Goal: Information Seeking & Learning: Understand process/instructions

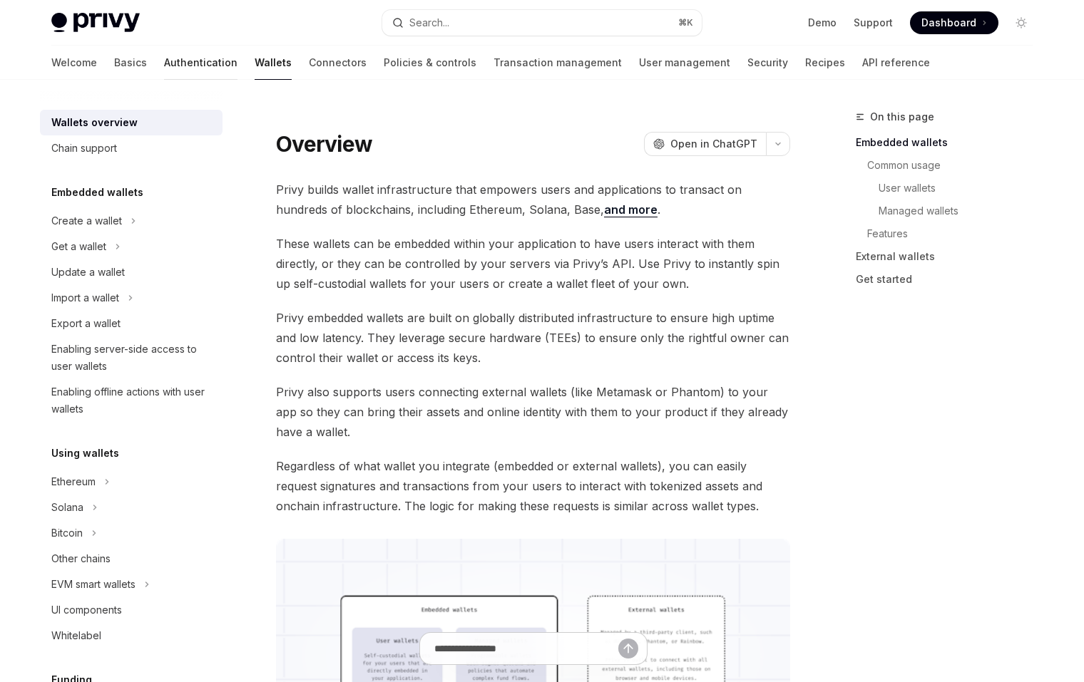
click at [164, 66] on link "Authentication" at bounding box center [200, 63] width 73 height 34
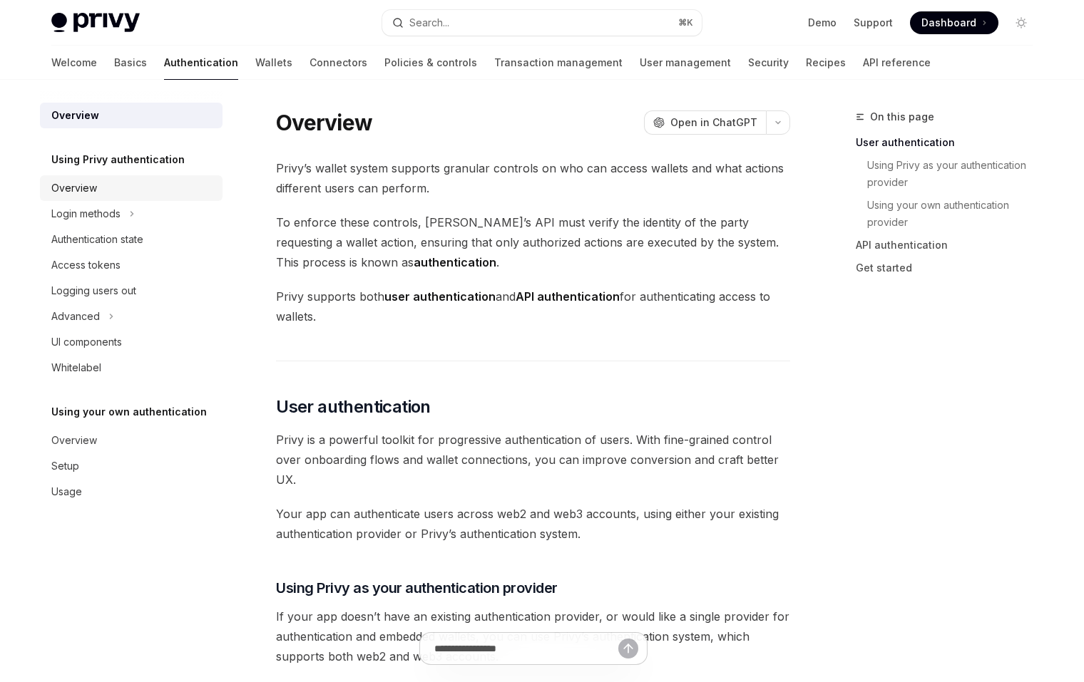
click at [149, 197] on link "Overview" at bounding box center [131, 188] width 182 height 26
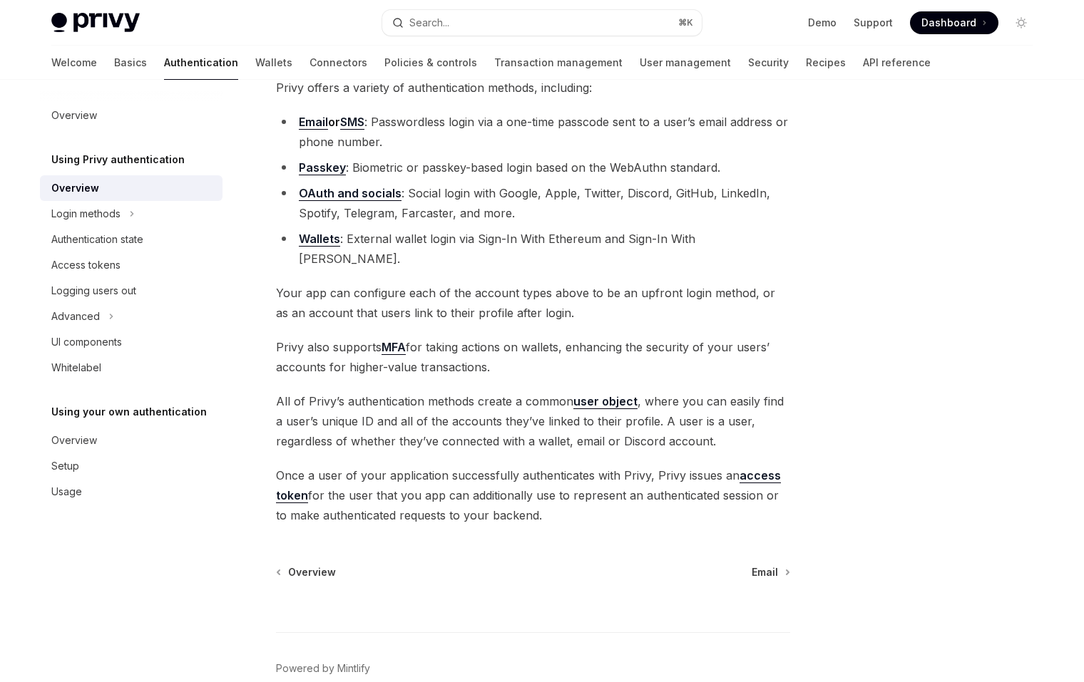
scroll to position [113, 0]
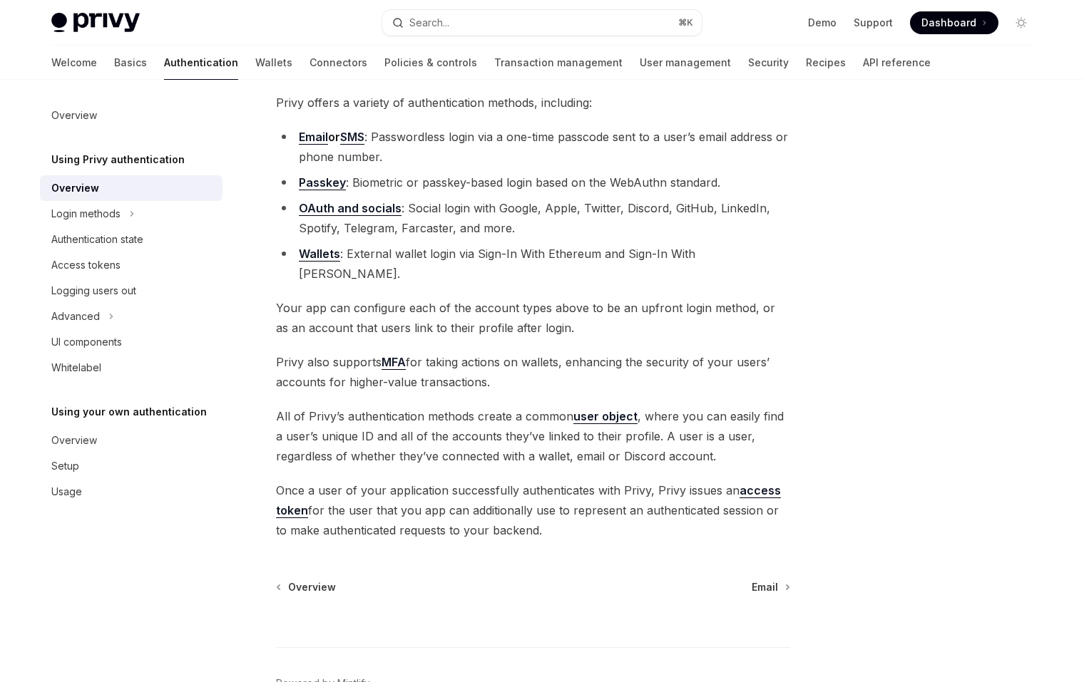
click at [461, 252] on li "Wallets : External wallet login via Sign-In With Ethereum and Sign-In With [PER…" at bounding box center [533, 264] width 514 height 40
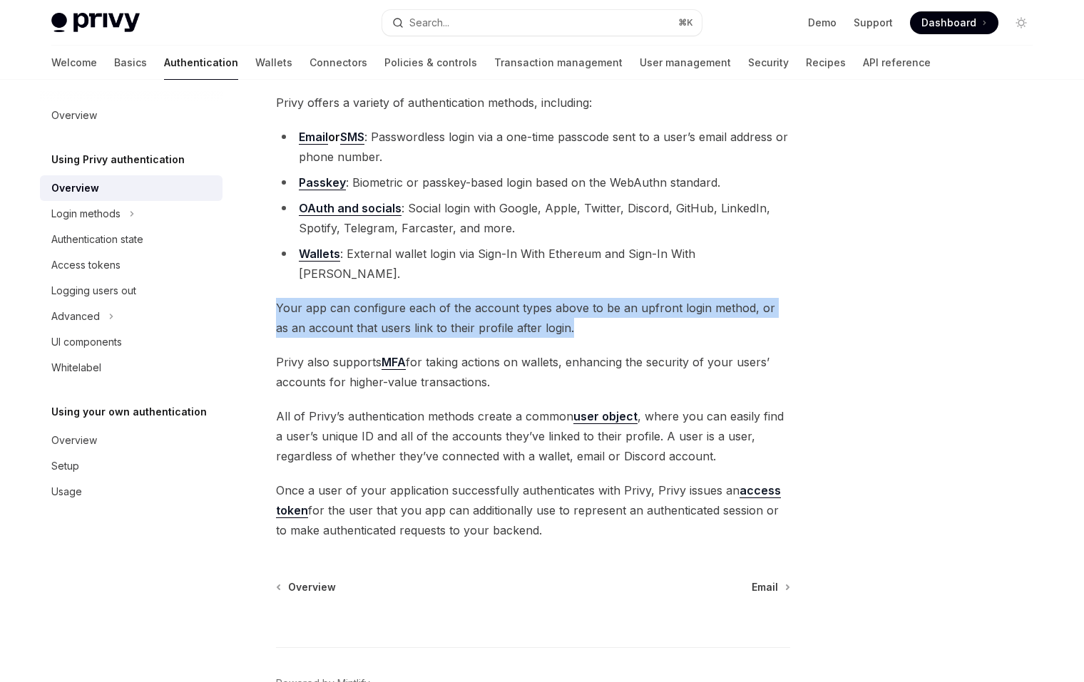
drag, startPoint x: 592, startPoint y: 309, endPoint x: 576, endPoint y: 277, distance: 35.4
click at [576, 277] on div "Privy offers a variety of authentication methods, including: Email or SMS : Pas…" at bounding box center [533, 317] width 514 height 448
drag, startPoint x: 576, startPoint y: 277, endPoint x: 587, endPoint y: 301, distance: 26.1
click at [587, 301] on div "Privy offers a variety of authentication methods, including: Email or SMS : Pas…" at bounding box center [533, 317] width 514 height 448
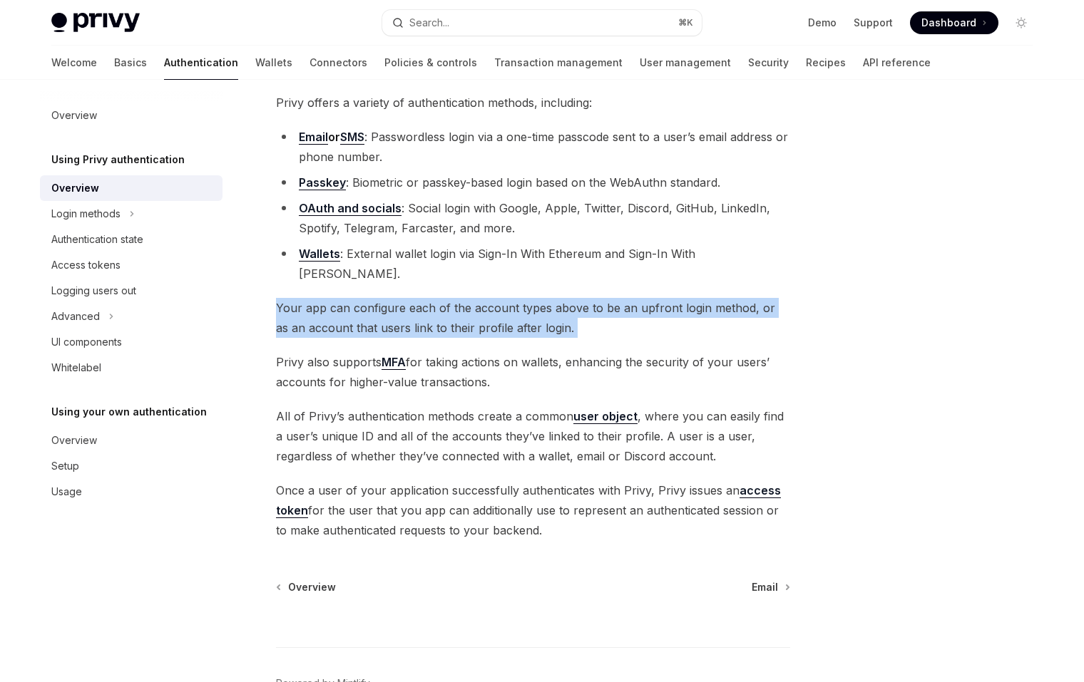
click at [587, 301] on span "Your app can configure each of the account types above to be an upfront login m…" at bounding box center [533, 318] width 514 height 40
drag, startPoint x: 587, startPoint y: 301, endPoint x: 566, endPoint y: 271, distance: 36.8
click at [566, 271] on div "Privy offers a variety of authentication methods, including: Email or SMS : Pas…" at bounding box center [533, 317] width 514 height 448
drag, startPoint x: 566, startPoint y: 271, endPoint x: 603, endPoint y: 309, distance: 53.4
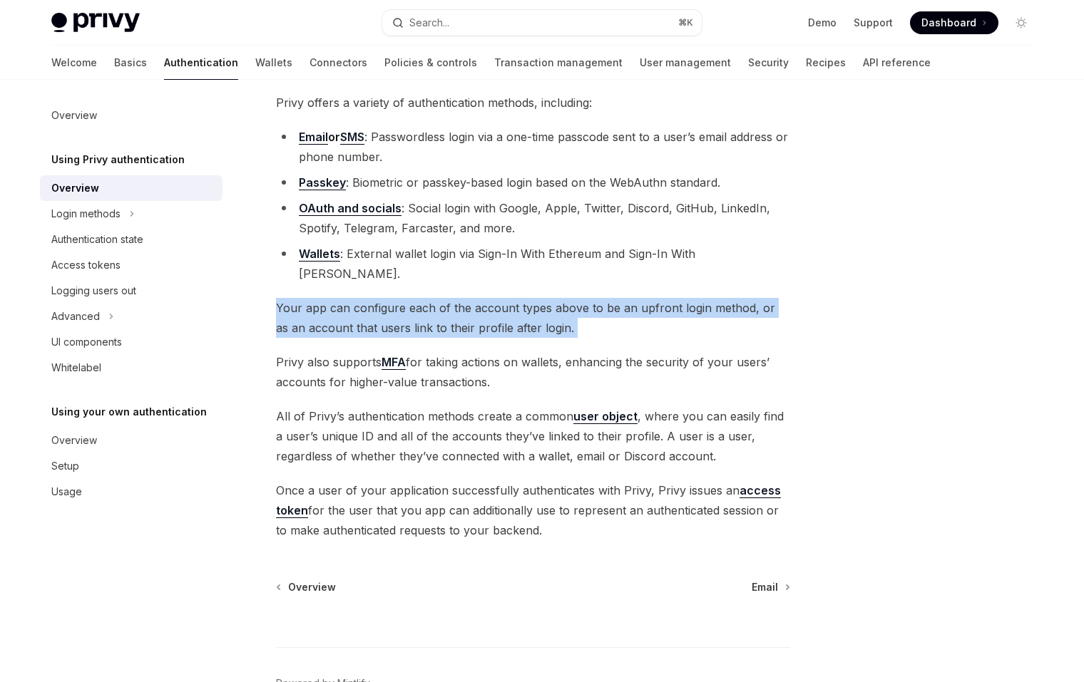
click at [603, 309] on div "Privy offers a variety of authentication methods, including: Email or SMS : Pas…" at bounding box center [533, 317] width 514 height 448
click at [603, 309] on span "Your app can configure each of the account types above to be an upfront login m…" at bounding box center [533, 318] width 514 height 40
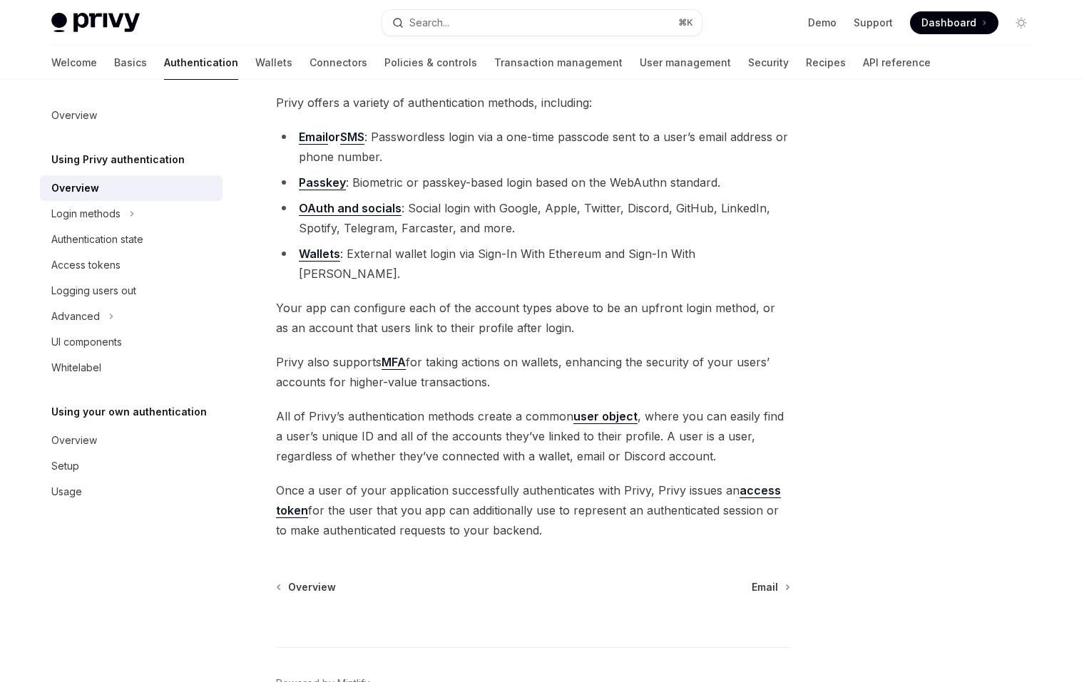
scroll to position [126, 0]
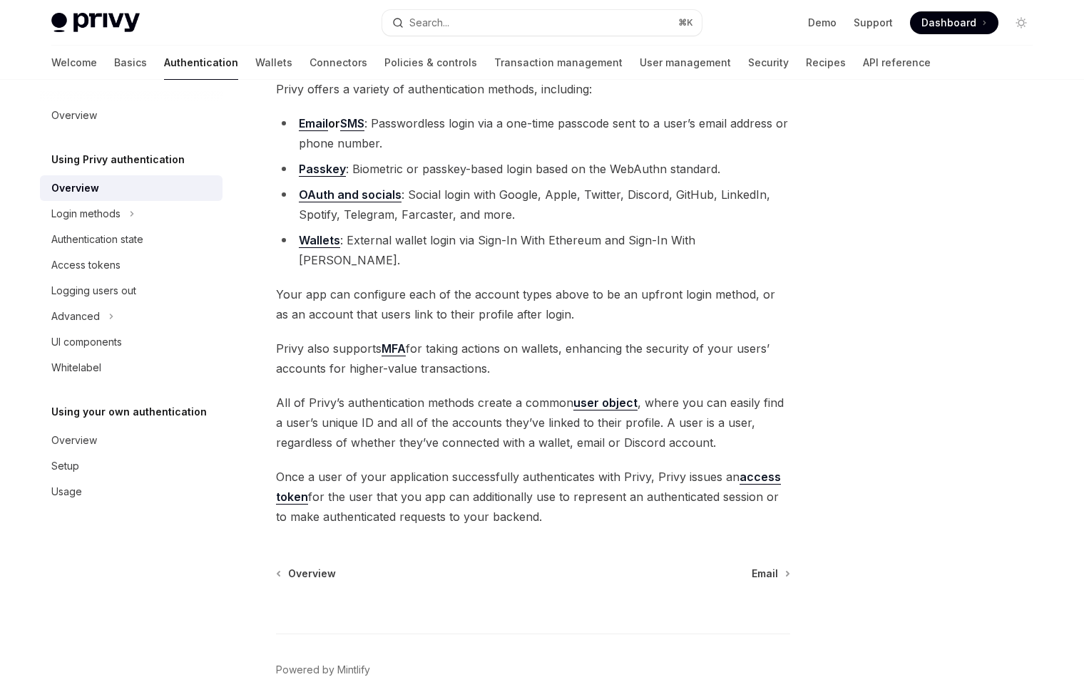
drag, startPoint x: 567, startPoint y: 351, endPoint x: 568, endPoint y: 316, distance: 34.9
click at [568, 316] on div "Privy offers a variety of authentication methods, including: Email or SMS : Pas…" at bounding box center [533, 303] width 514 height 448
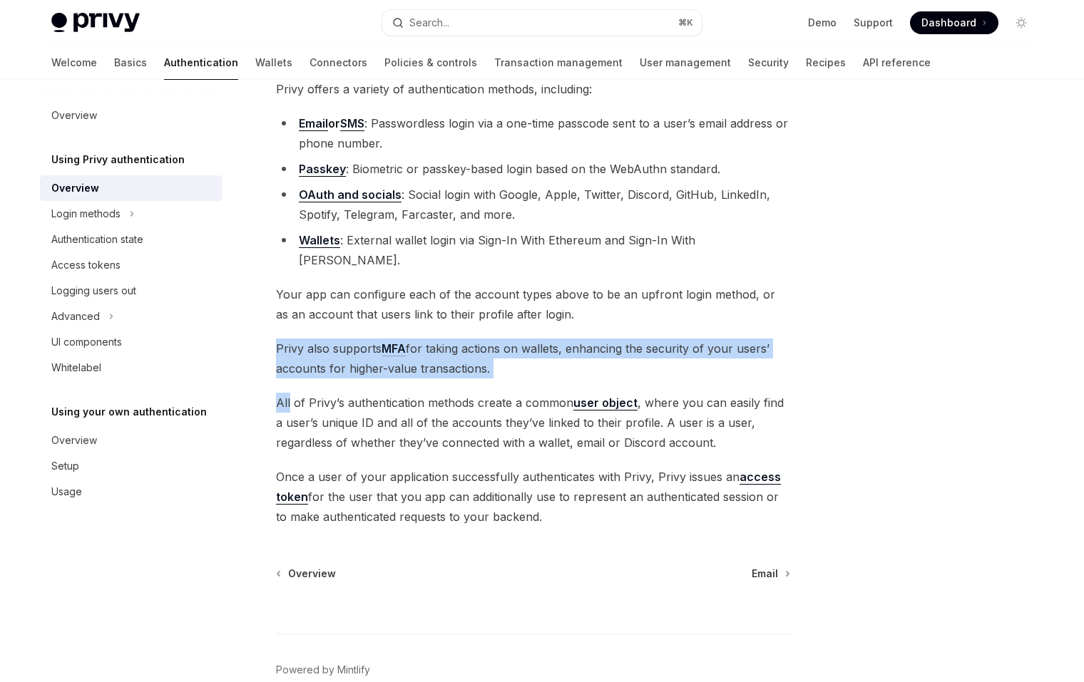
drag, startPoint x: 568, startPoint y: 316, endPoint x: 590, endPoint y: 356, distance: 46.3
click at [594, 361] on div "Privy offers a variety of authentication methods, including: Email or SMS : Pas…" at bounding box center [533, 303] width 514 height 448
click at [585, 351] on span "Privy also supports MFA for taking actions on wallets, enhancing the security o…" at bounding box center [533, 359] width 514 height 40
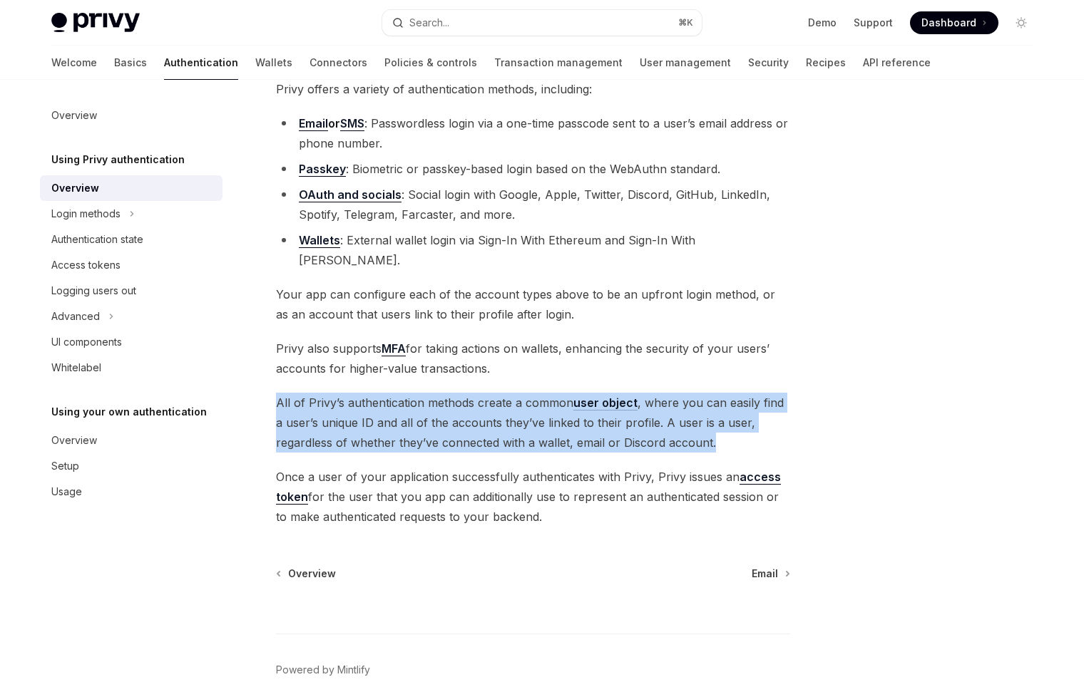
drag, startPoint x: 750, startPoint y: 423, endPoint x: 731, endPoint y: 367, distance: 59.3
click at [731, 367] on div "Privy offers a variety of authentication methods, including: Email or SMS : Pas…" at bounding box center [533, 303] width 514 height 448
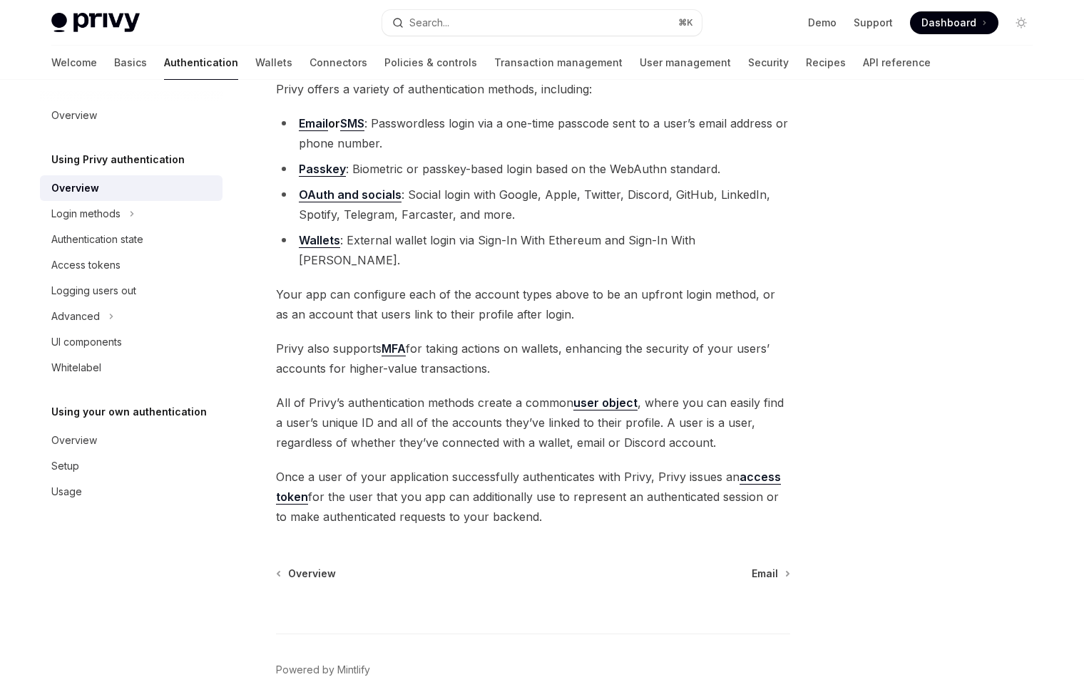
scroll to position [113, 0]
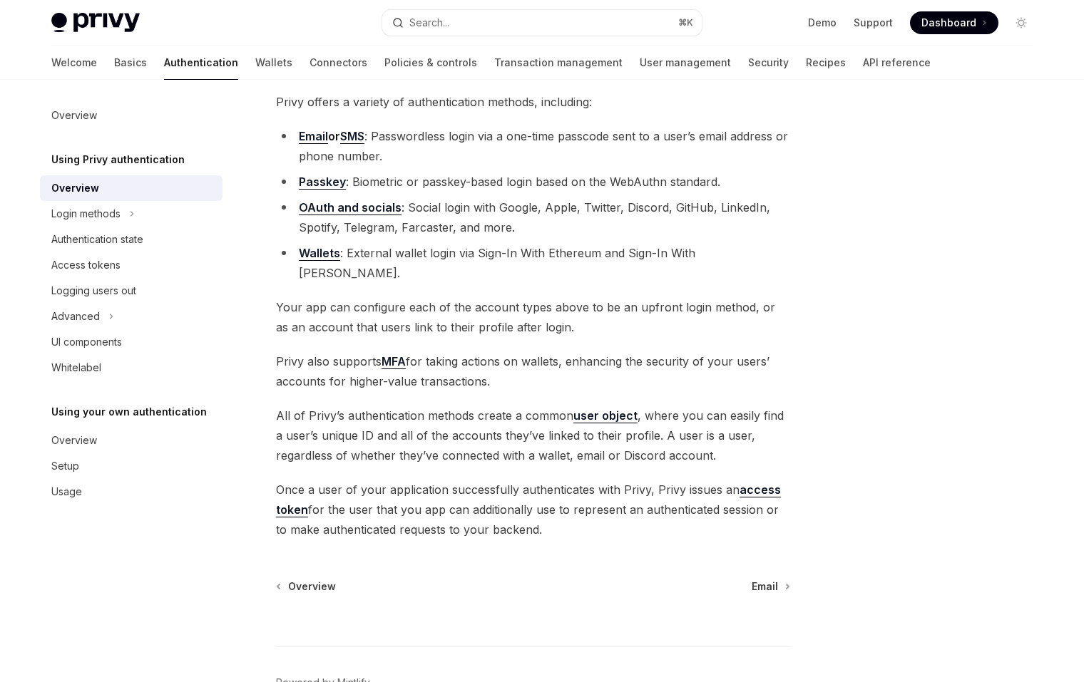
drag, startPoint x: 635, startPoint y: 518, endPoint x: 620, endPoint y: 435, distance: 84.0
click at [620, 435] on div "Privy offers a variety of authentication methods, including: Email or SMS : Pas…" at bounding box center [533, 316] width 514 height 448
click at [620, 435] on span "All of Privy’s authentication methods create a common user object , where you c…" at bounding box center [533, 436] width 514 height 60
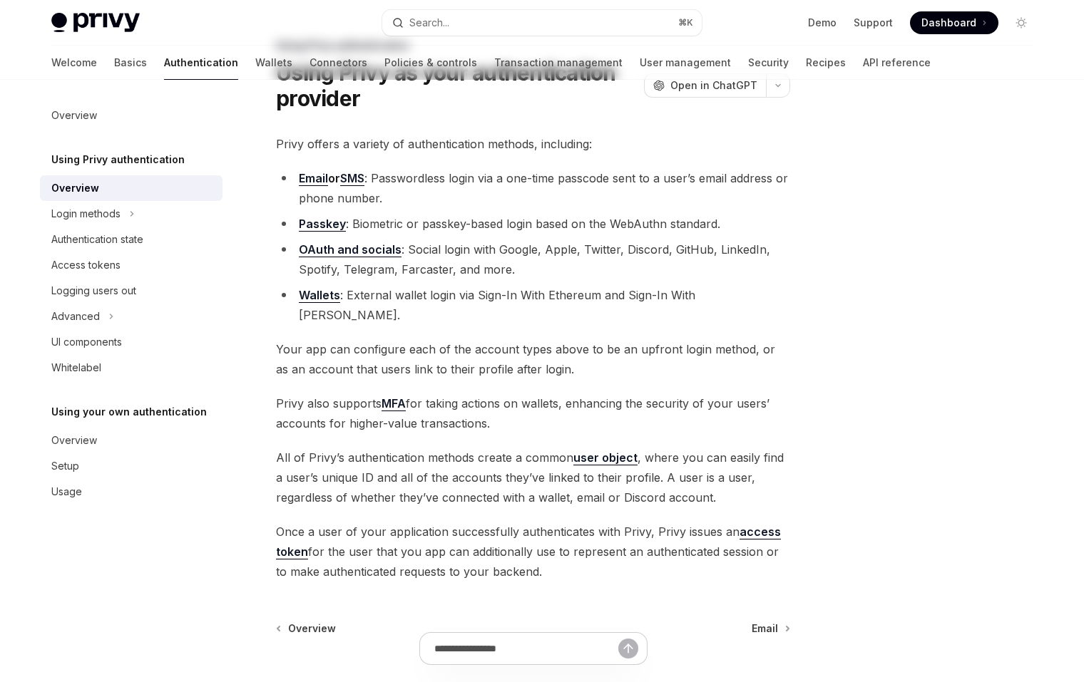
scroll to position [0, 0]
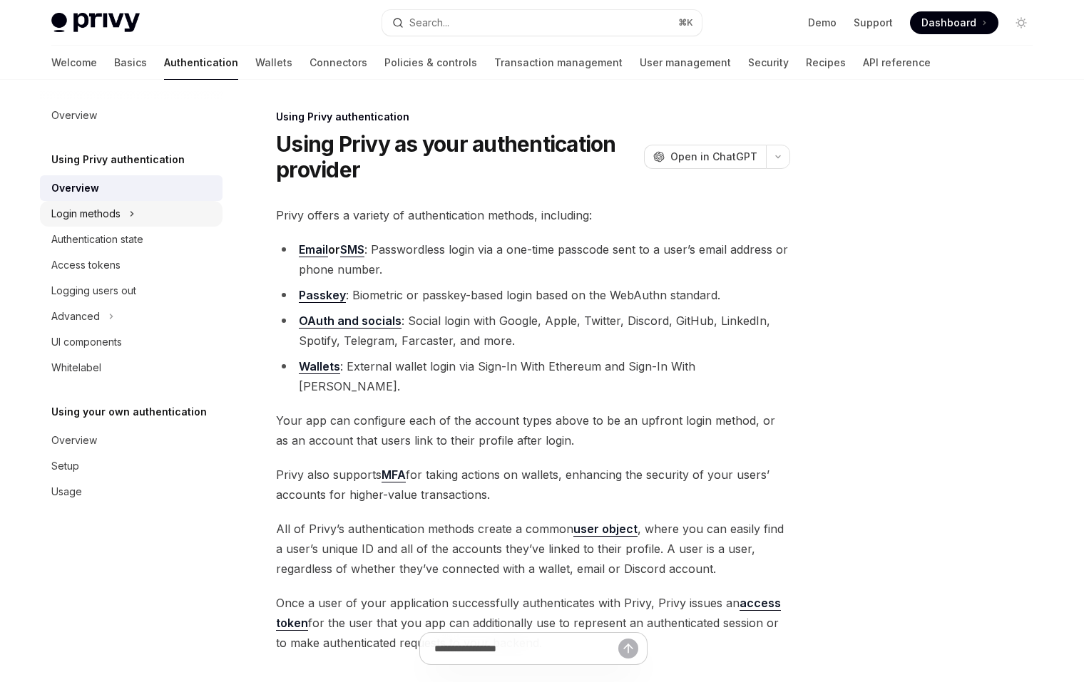
click at [124, 210] on button "Login methods" at bounding box center [131, 214] width 182 height 26
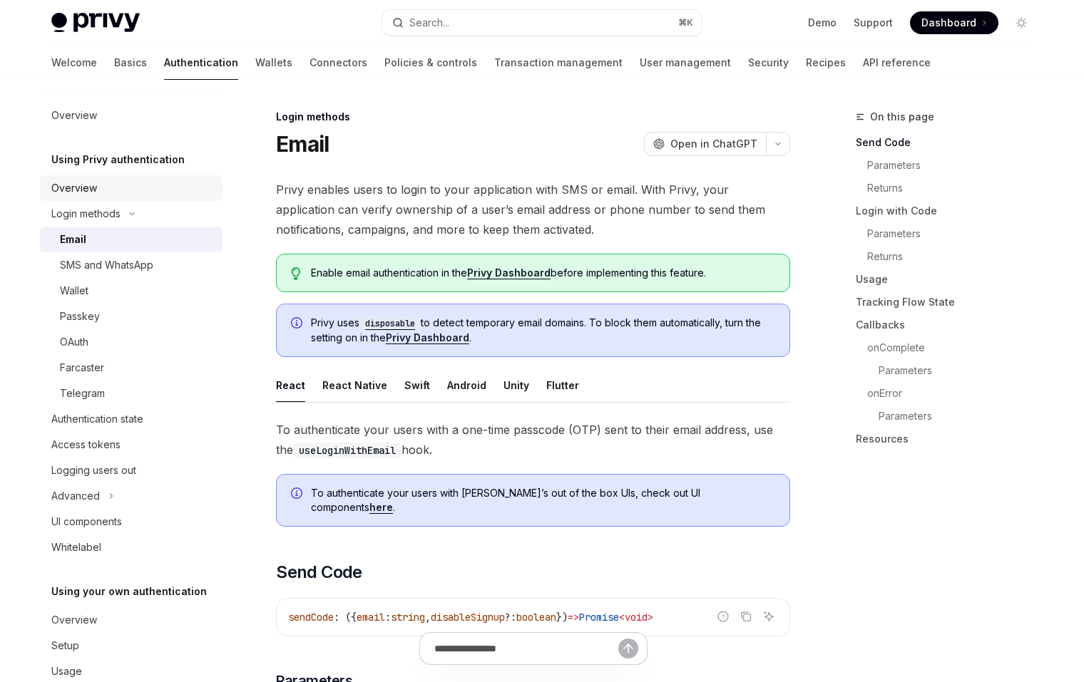
click at [125, 197] on link "Overview" at bounding box center [131, 188] width 182 height 26
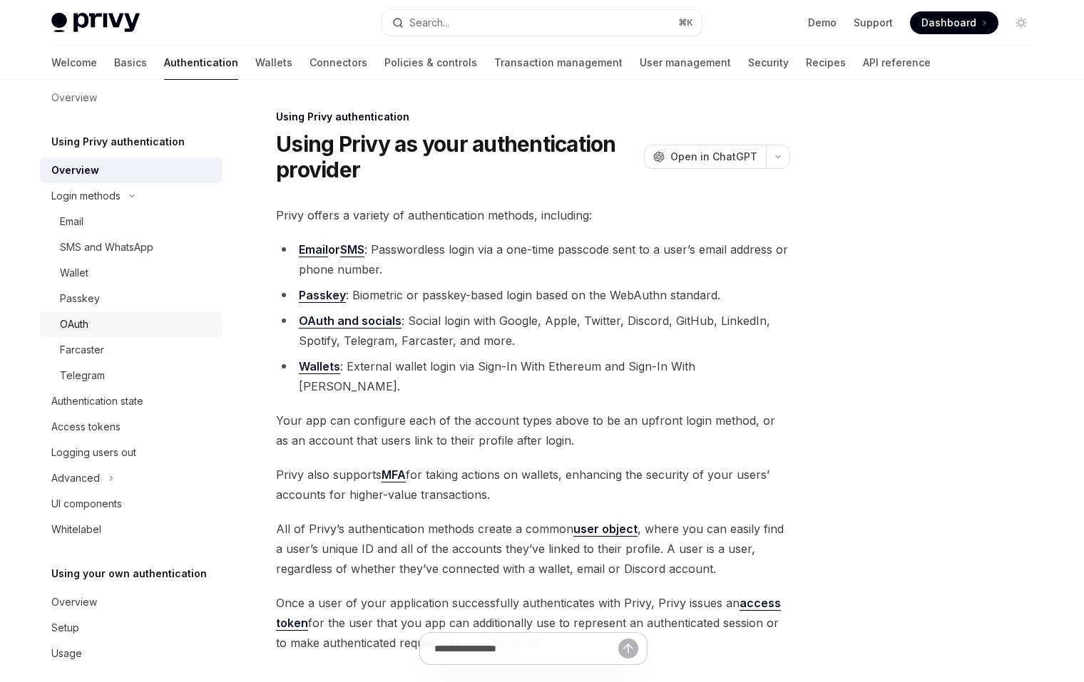
scroll to position [31, 0]
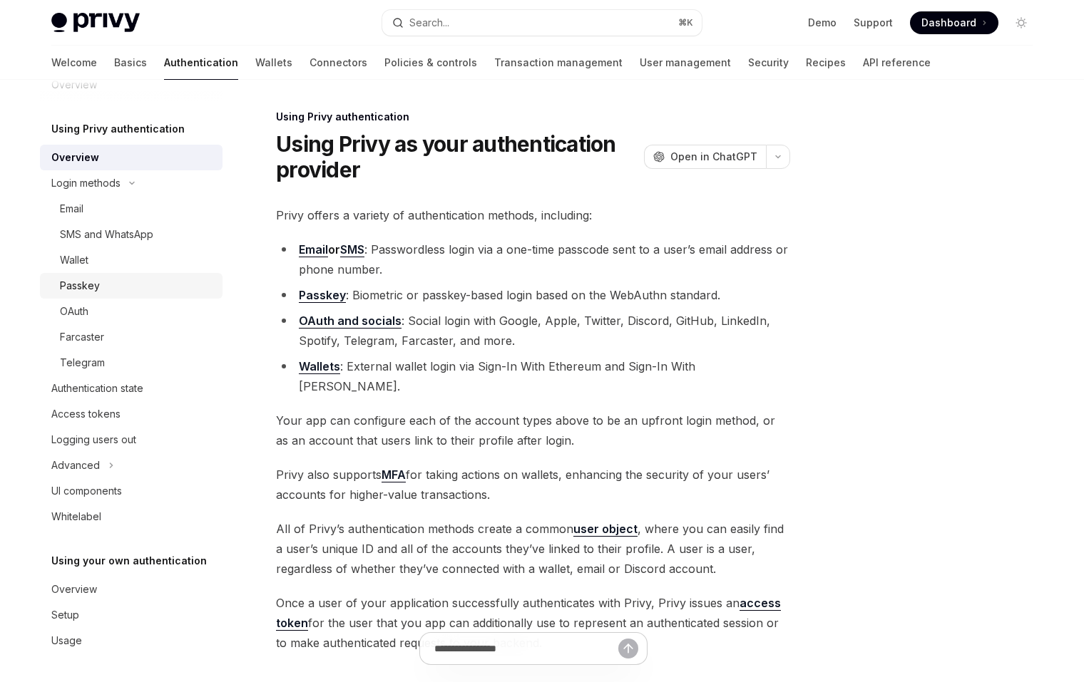
click at [131, 274] on link "Passkey" at bounding box center [131, 286] width 182 height 26
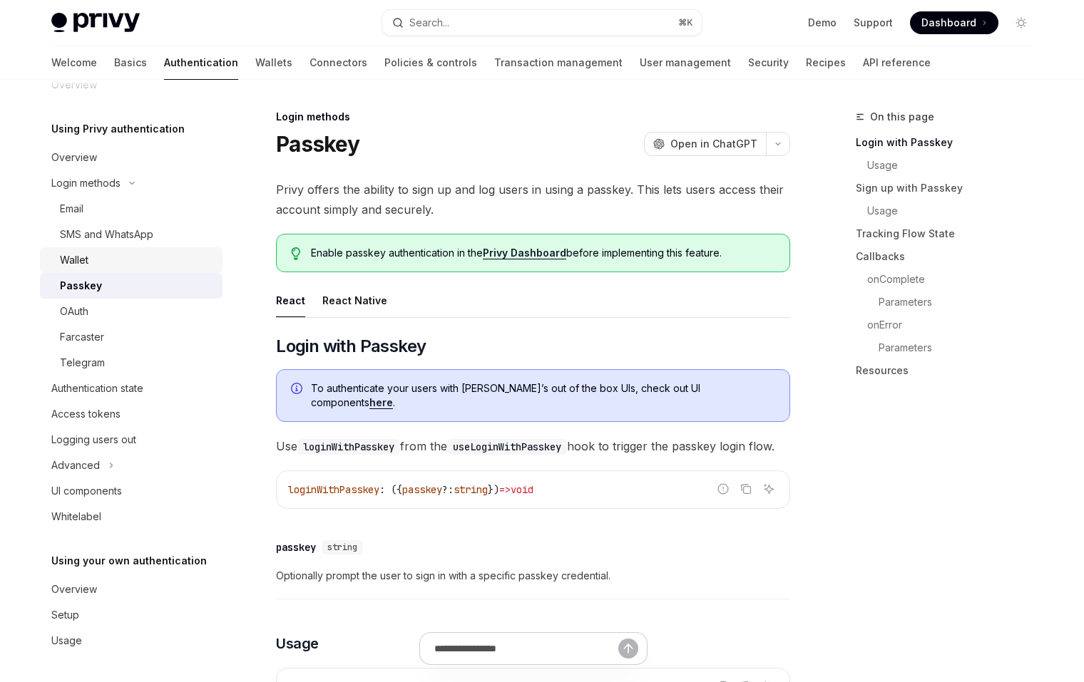
click at [133, 266] on div "Wallet" at bounding box center [137, 260] width 154 height 17
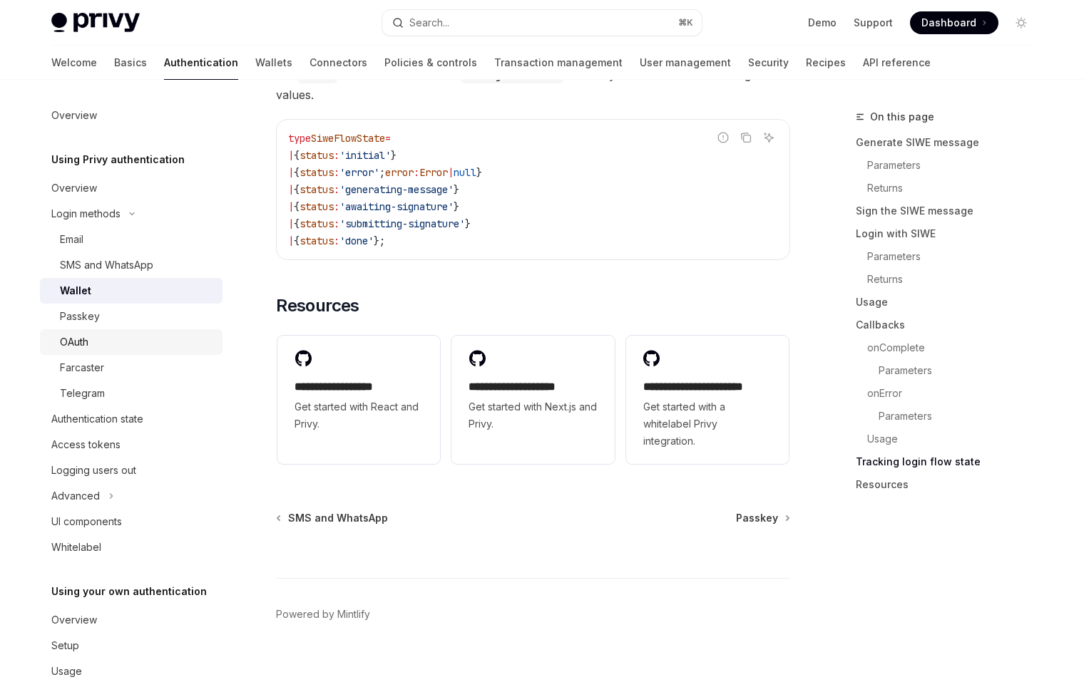
scroll to position [3641, 0]
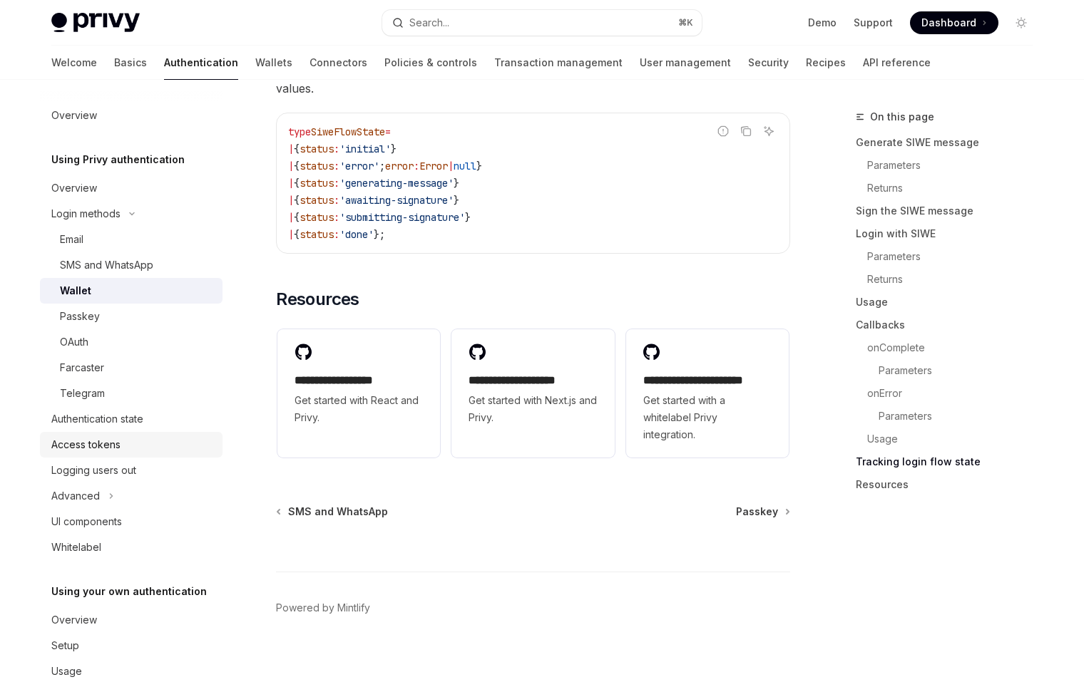
click at [117, 436] on div "Access tokens" at bounding box center [85, 444] width 69 height 17
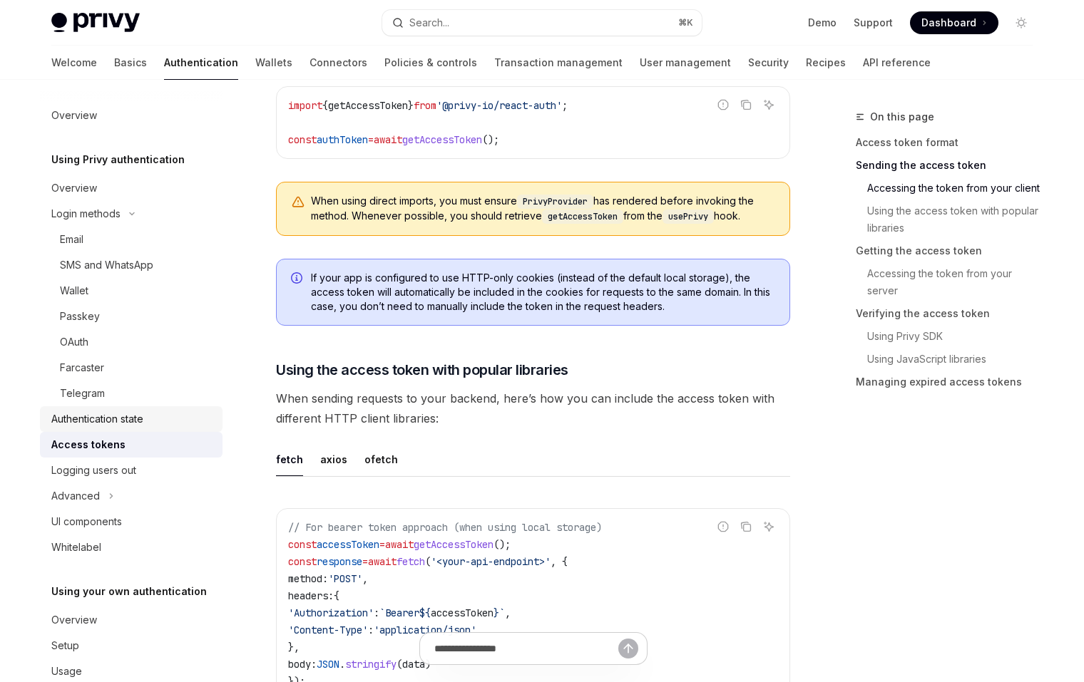
scroll to position [24, 0]
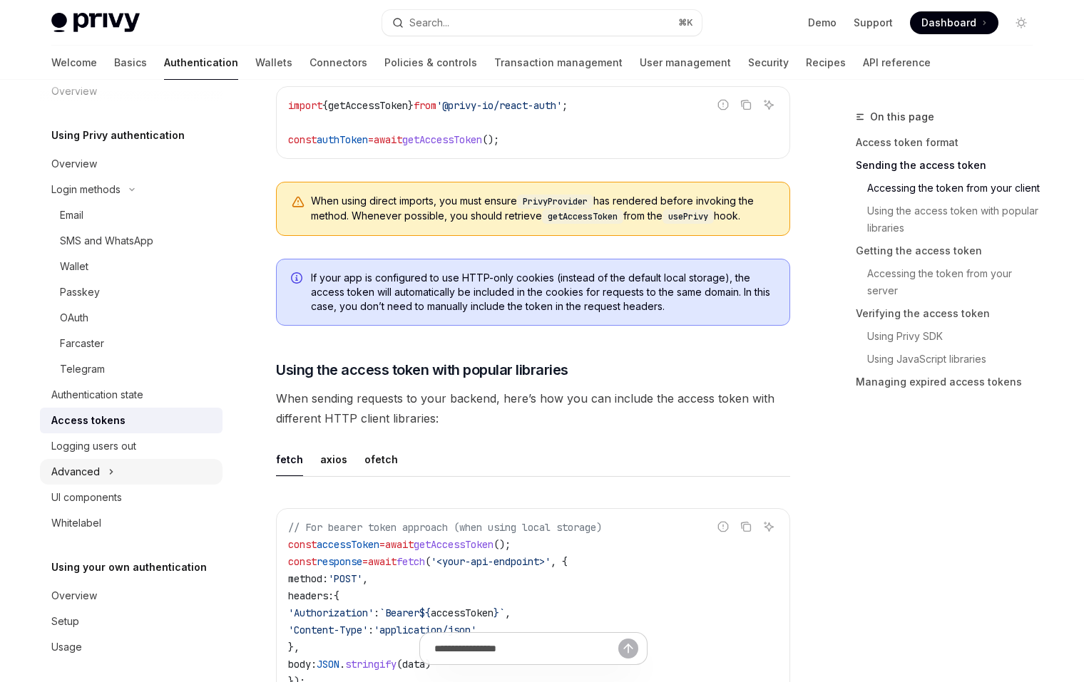
click at [138, 472] on button "Advanced" at bounding box center [131, 472] width 182 height 26
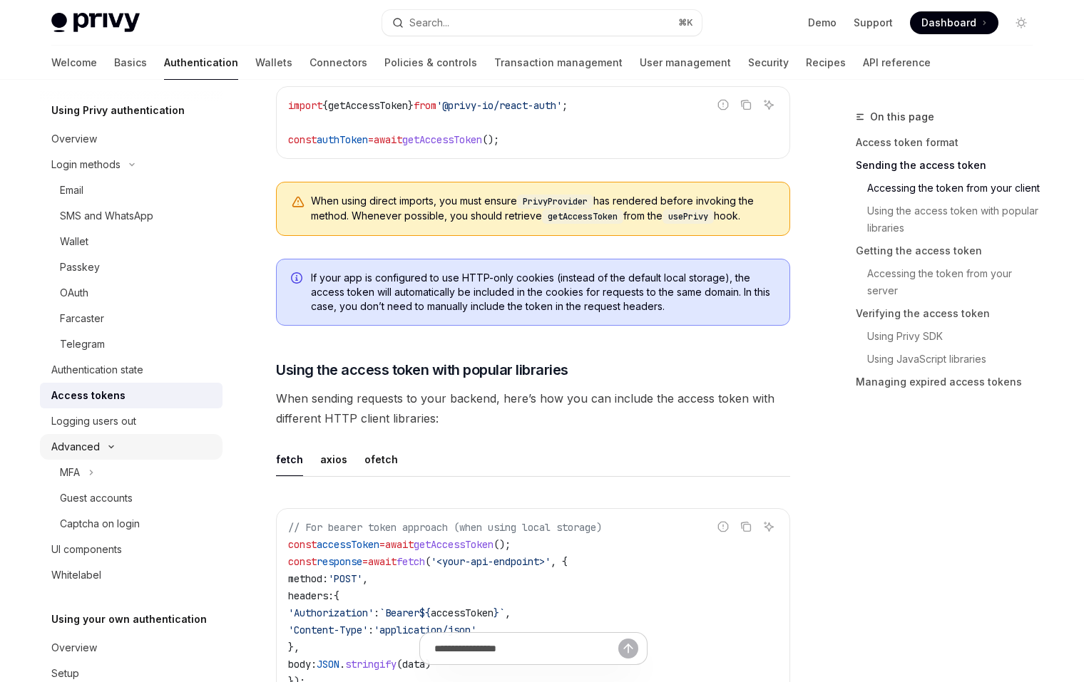
scroll to position [51, 0]
click at [138, 472] on button "MFA" at bounding box center [131, 471] width 182 height 26
type textarea "*"
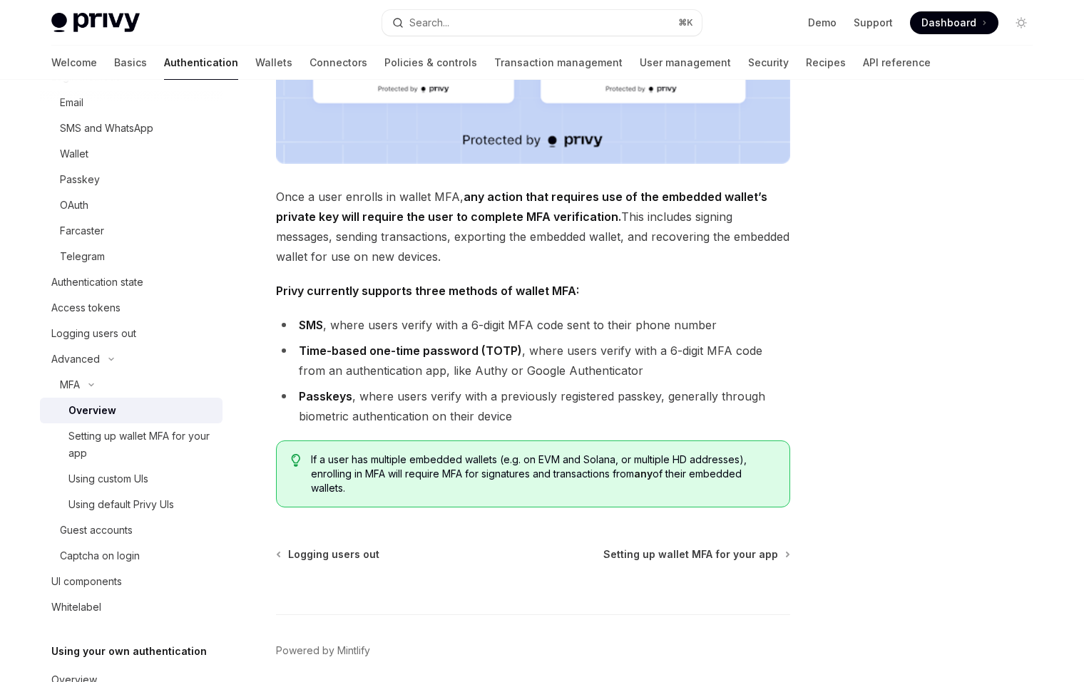
scroll to position [473, 0]
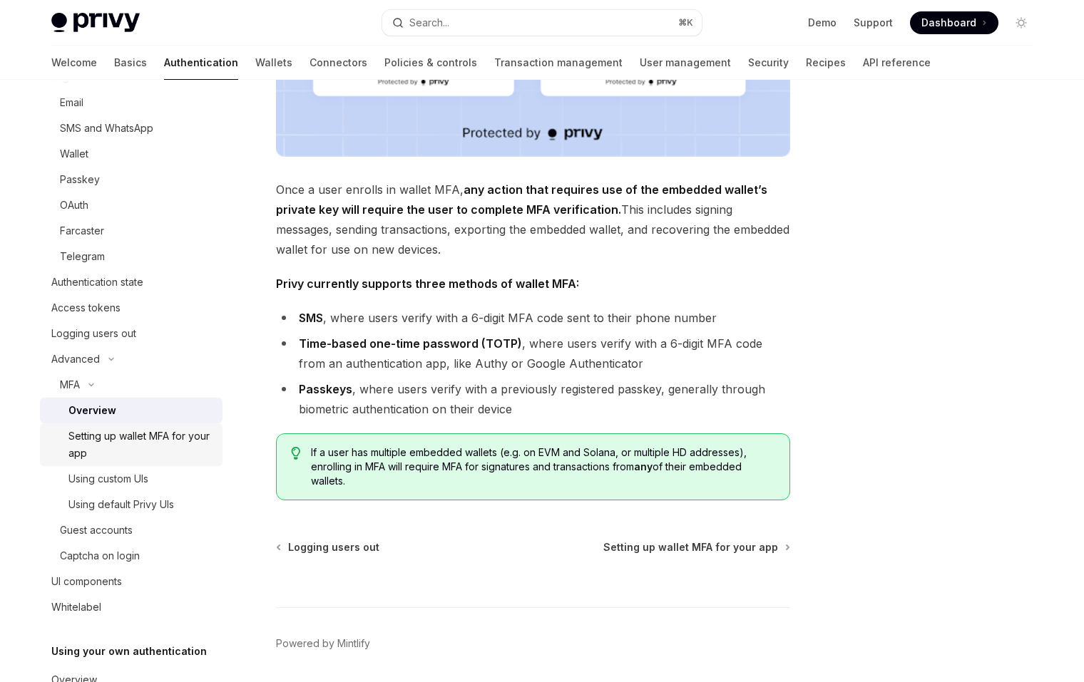
click at [128, 433] on div "Setting up wallet MFA for your app" at bounding box center [140, 445] width 145 height 34
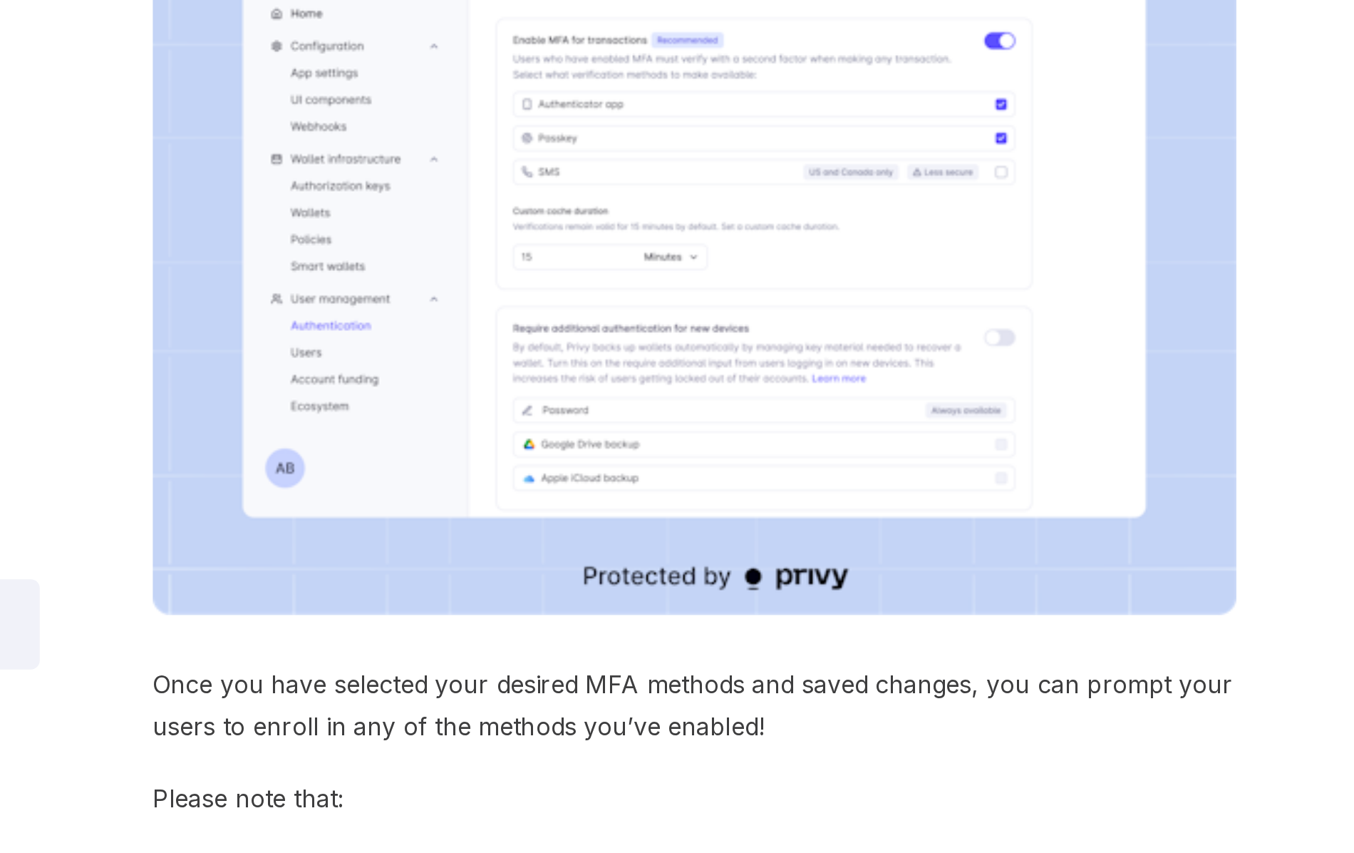
scroll to position [266, 0]
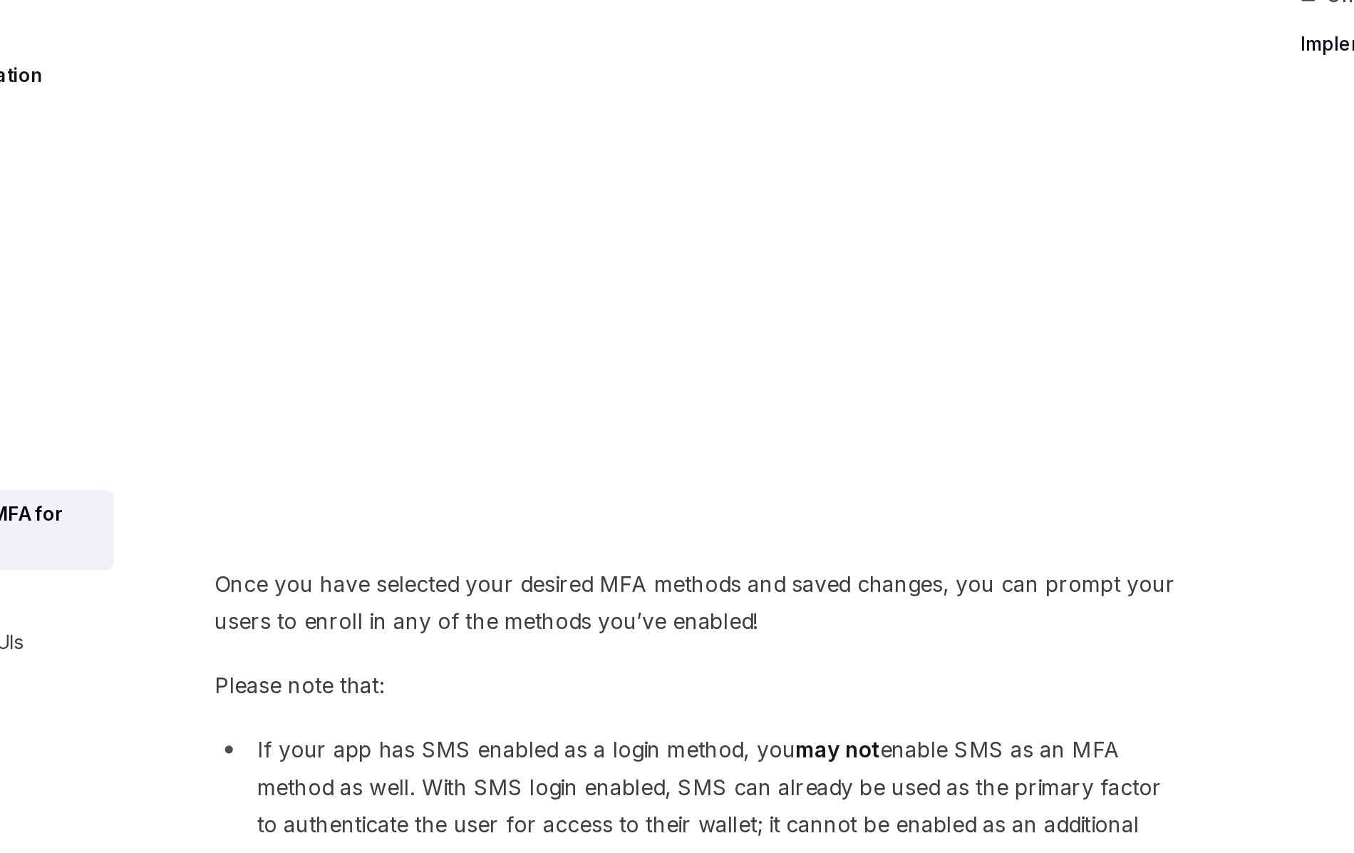
type textarea "*"
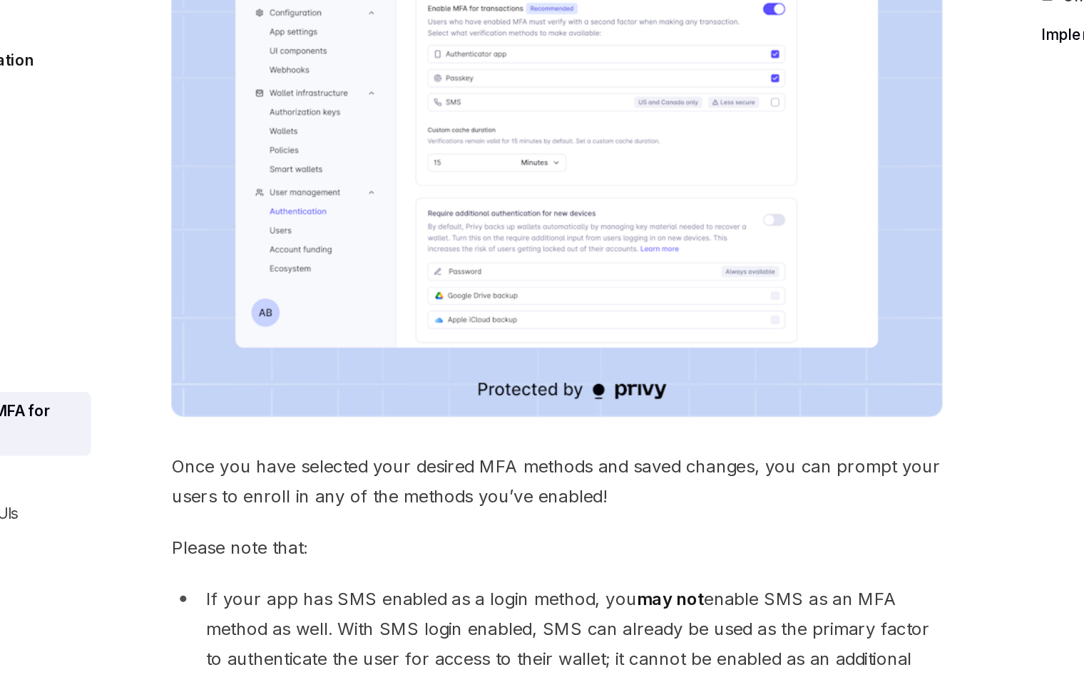
scroll to position [267, 0]
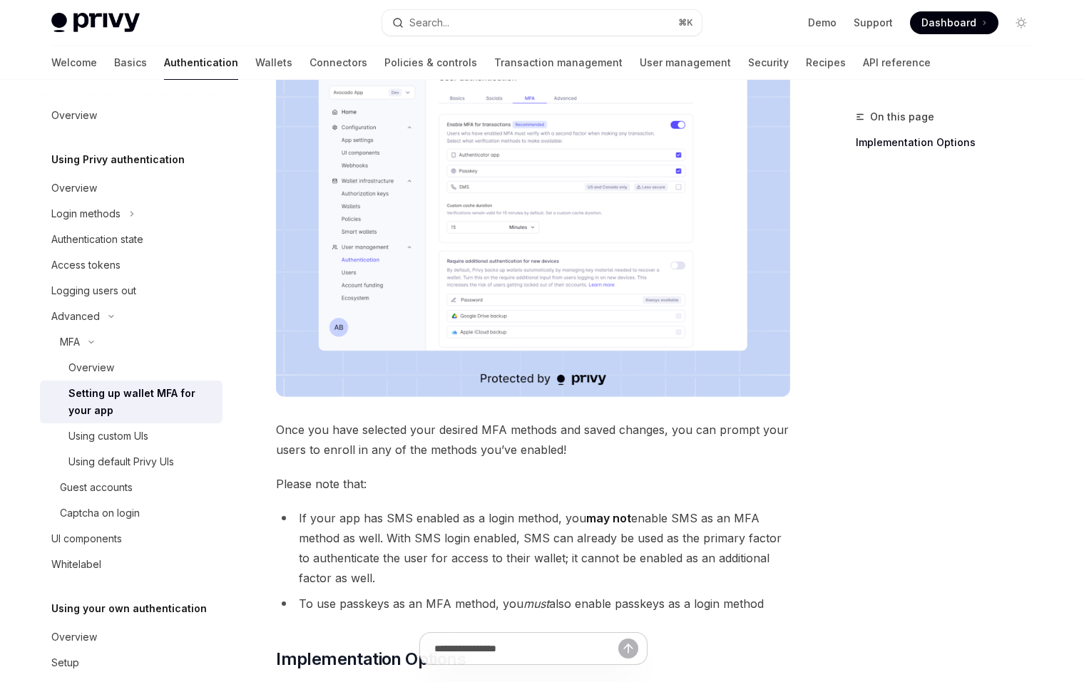
click at [672, 436] on span "Once you have selected your desired MFA methods and saved changes, you can prom…" at bounding box center [533, 440] width 514 height 40
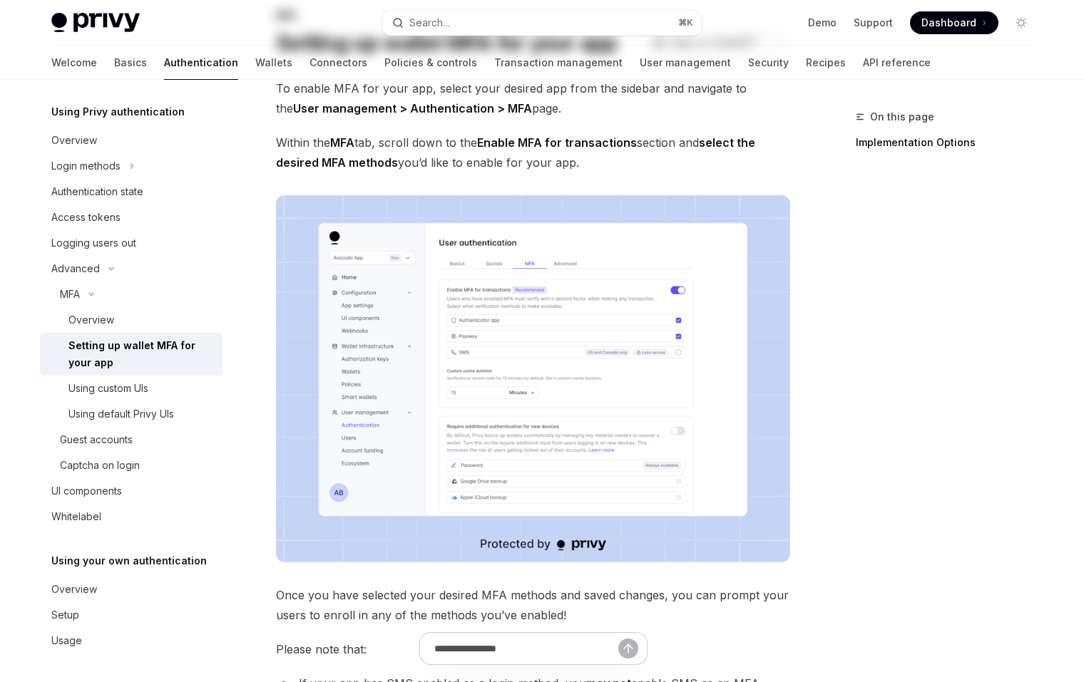
scroll to position [0, 0]
